Goal: Task Accomplishment & Management: Use online tool/utility

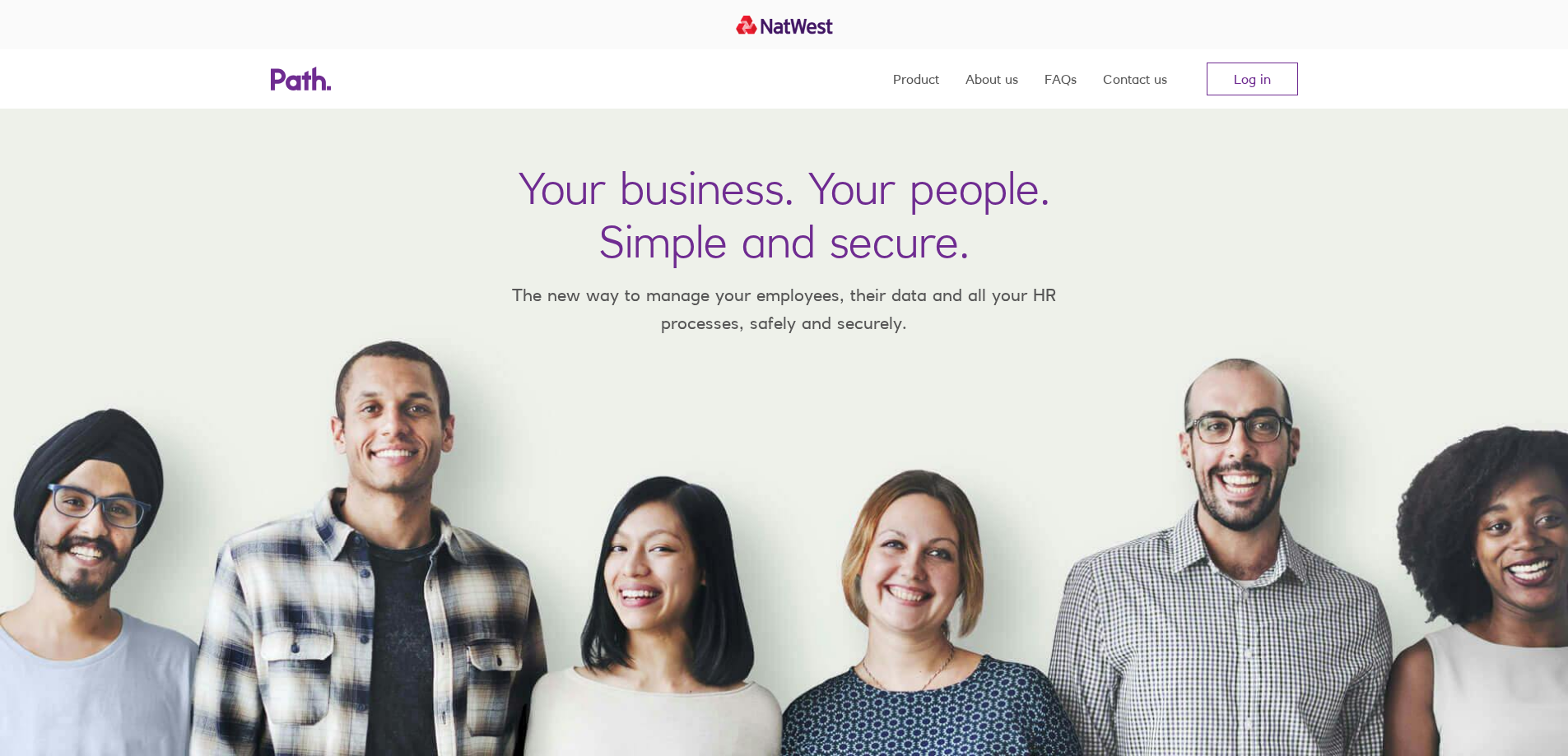
click at [1255, 84] on link "Log in" at bounding box center [1252, 79] width 91 height 33
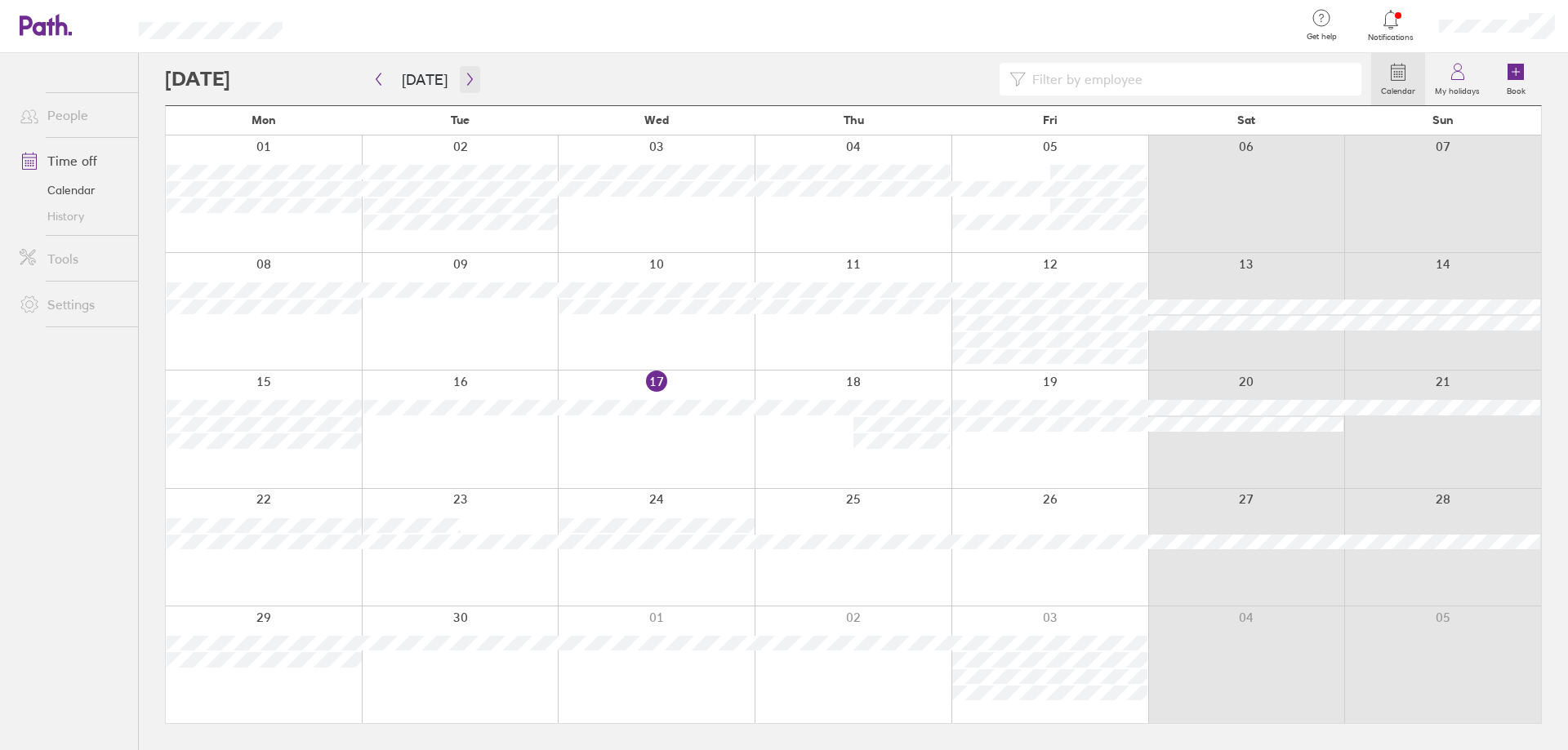
click at [469, 78] on icon "button" at bounding box center [470, 79] width 12 height 13
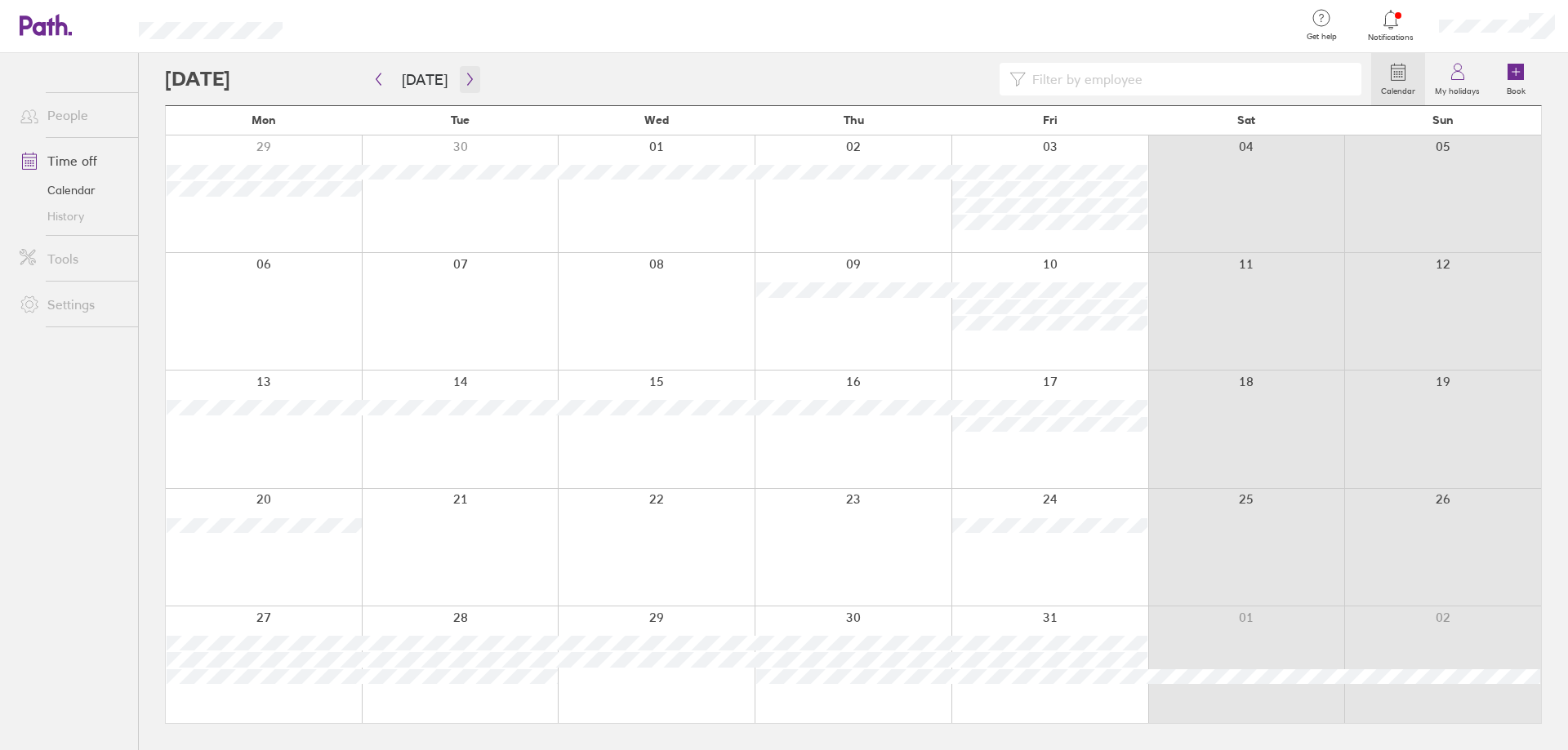
click at [469, 78] on icon "button" at bounding box center [470, 79] width 12 height 13
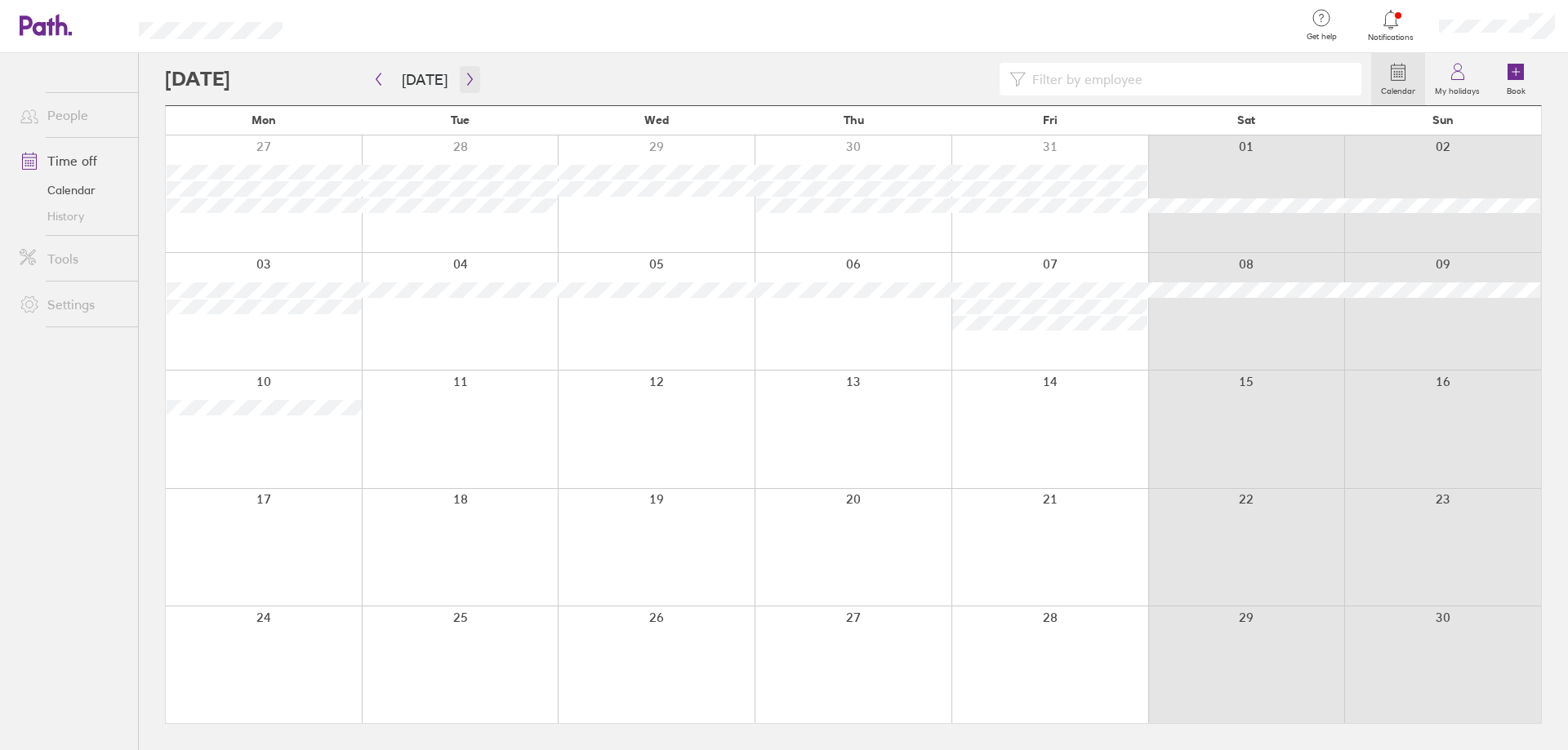
click at [469, 78] on icon "button" at bounding box center [470, 79] width 12 height 13
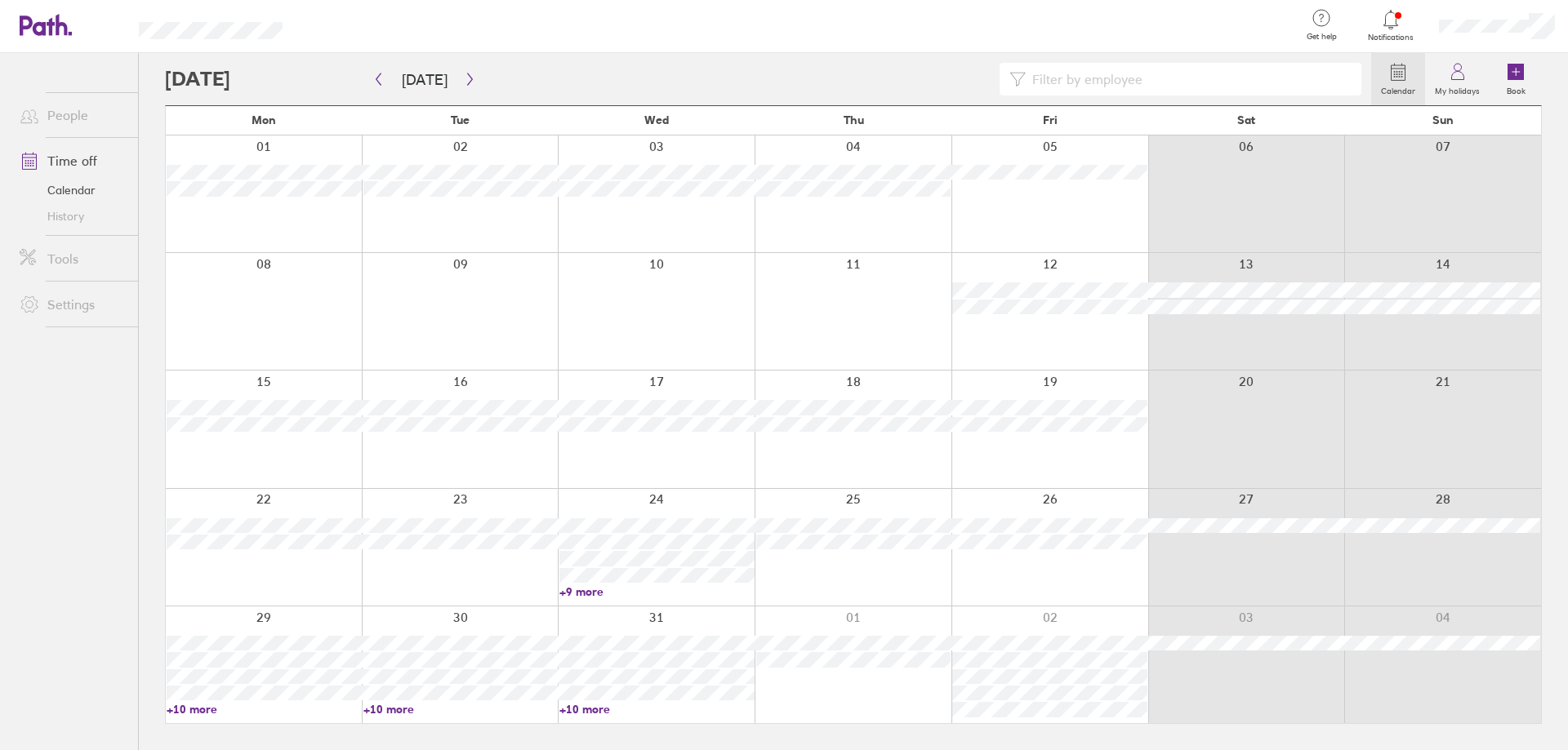
click at [1056, 624] on div at bounding box center [1050, 664] width 197 height 117
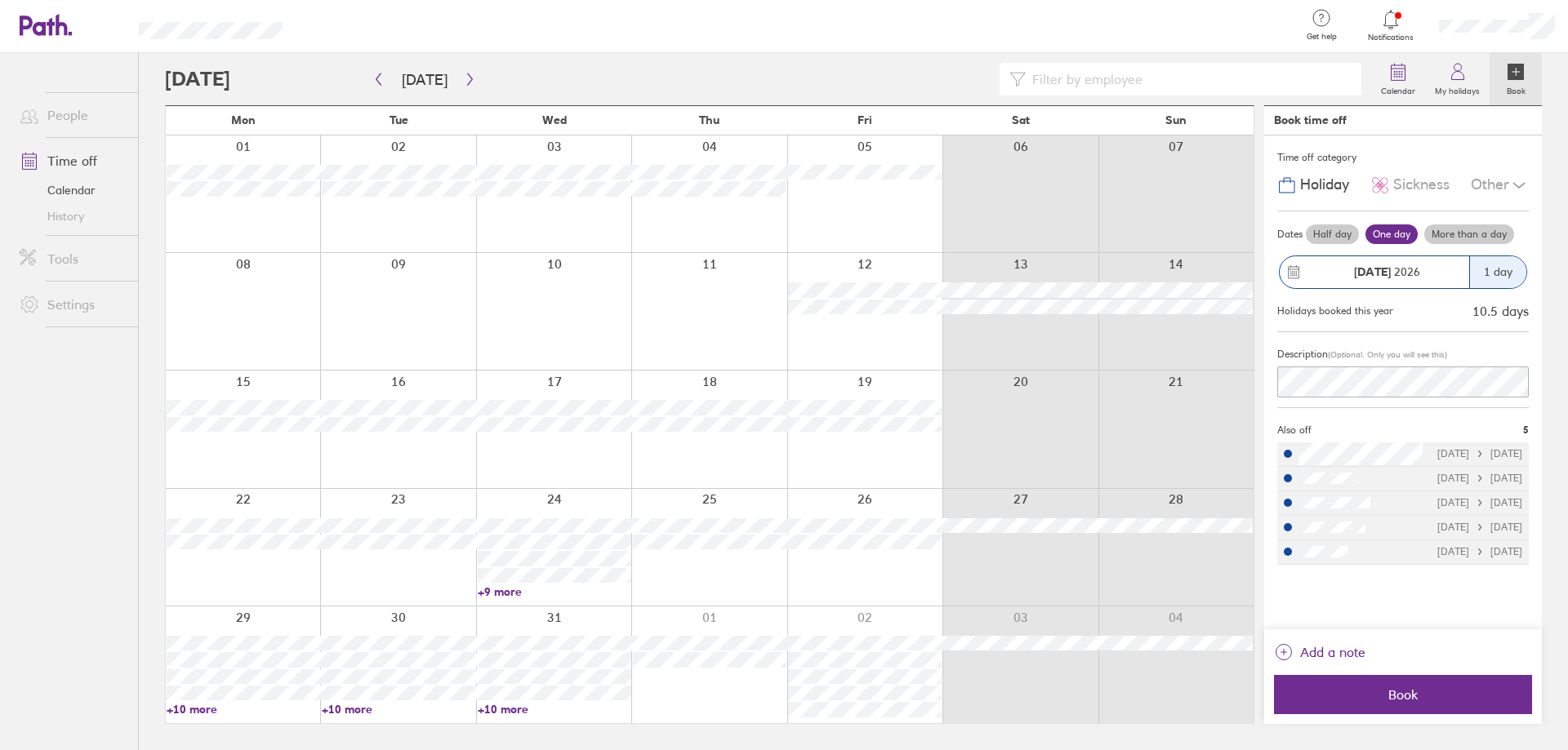
click at [559, 607] on div at bounding box center [553, 664] width 155 height 117
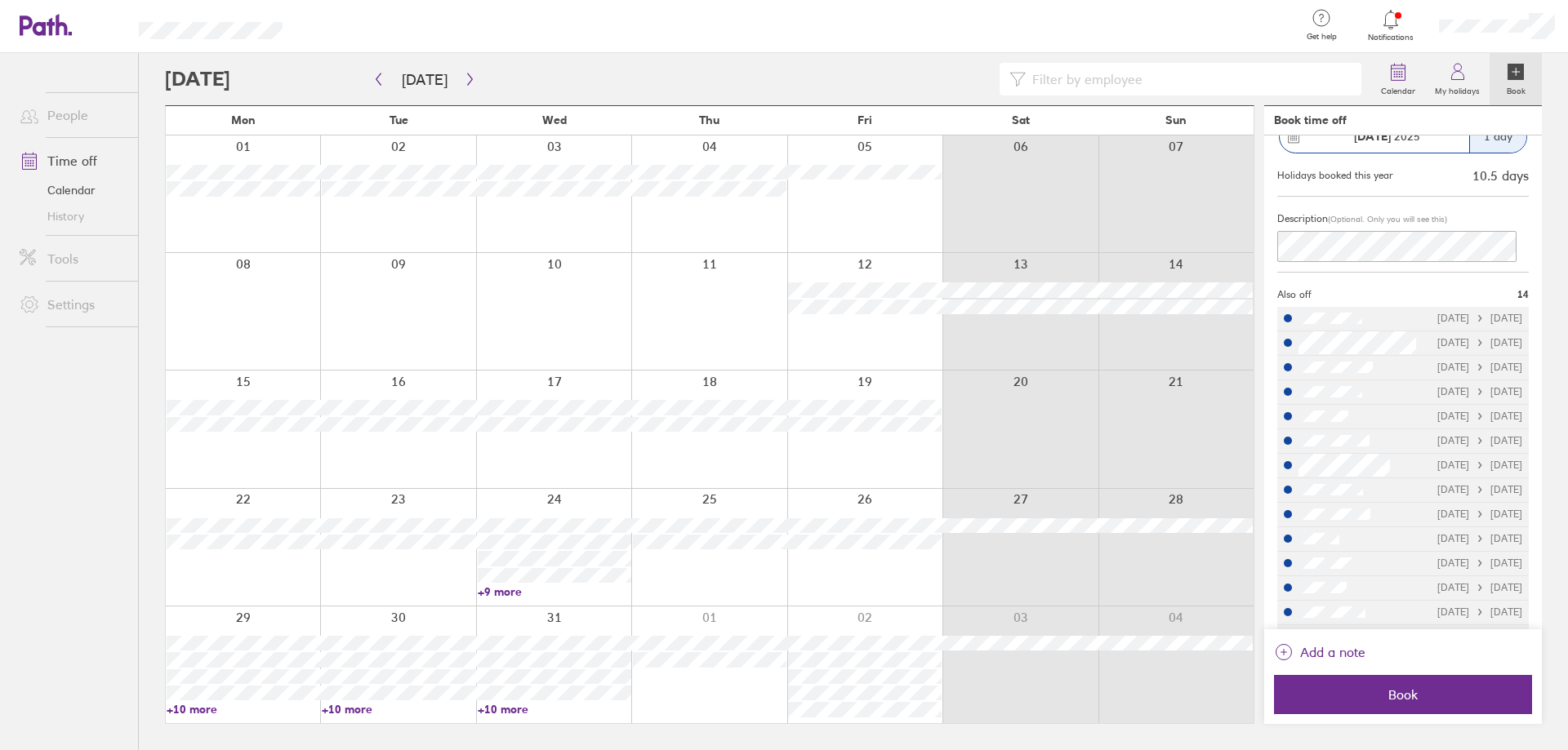
scroll to position [163, 0]
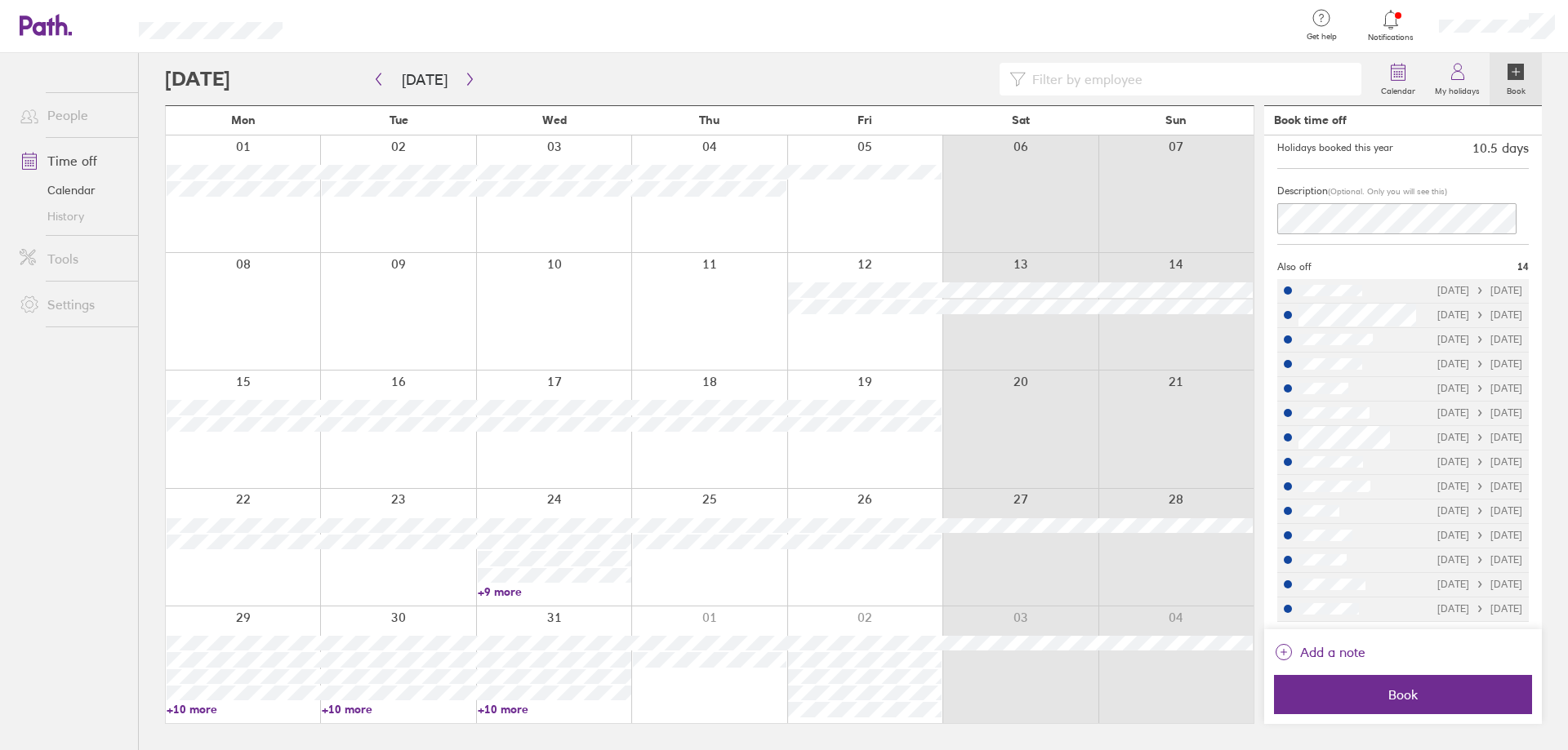
click at [920, 617] on div at bounding box center [864, 664] width 155 height 117
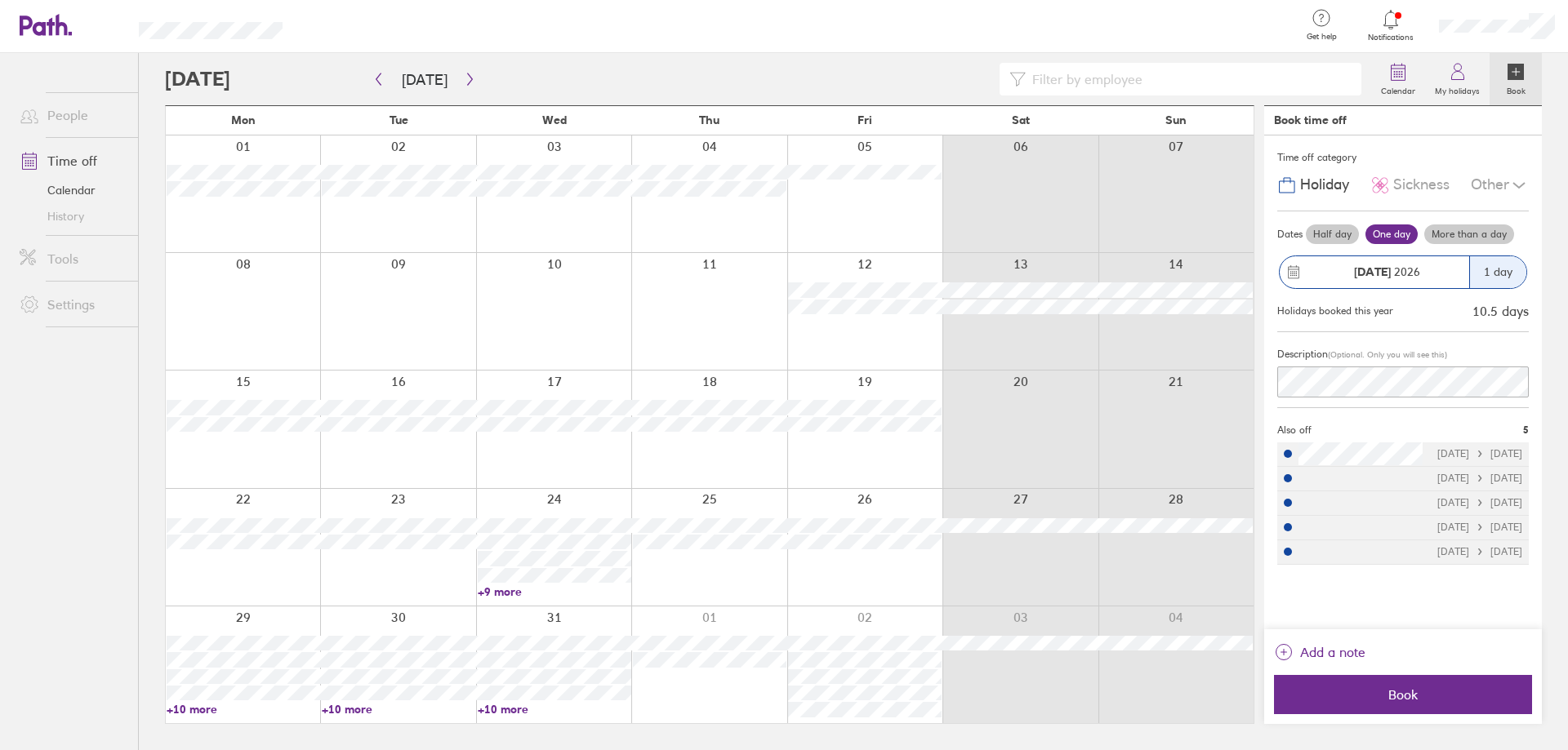
scroll to position [0, 0]
